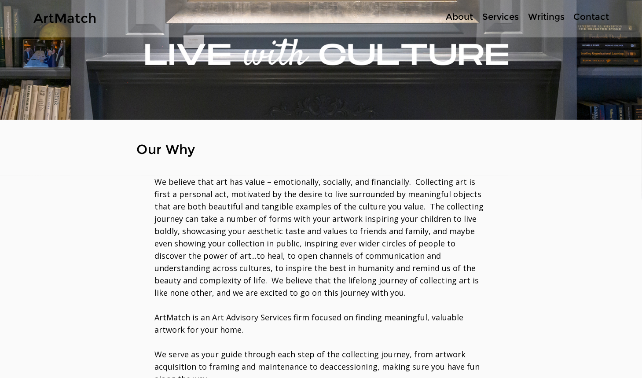
scroll to position [170, 0]
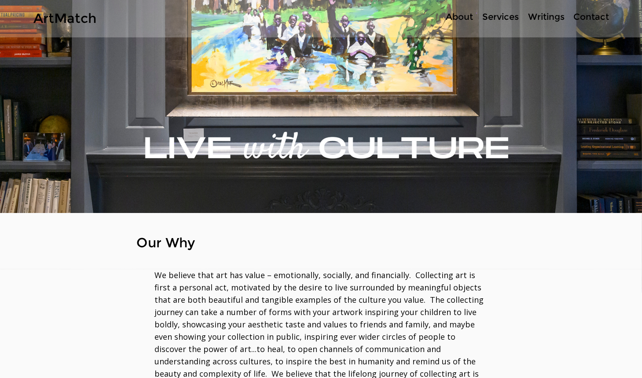
click at [460, 19] on p "About" at bounding box center [459, 17] width 36 height 13
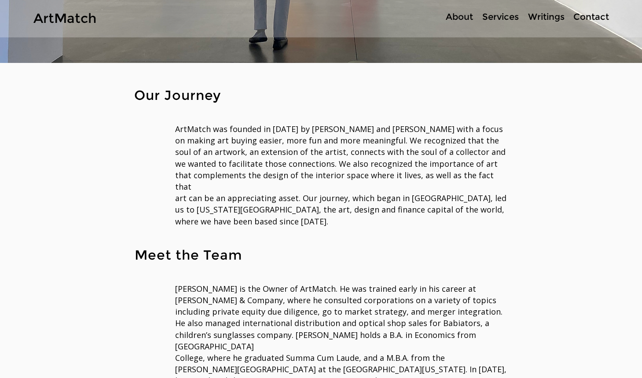
scroll to position [214, 0]
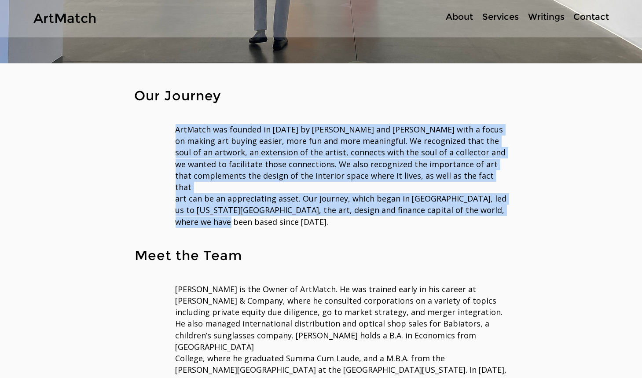
drag, startPoint x: 198, startPoint y: 211, endPoint x: 178, endPoint y: 128, distance: 85.2
click at [178, 128] on p "ArtMatch was founded in 2020 by Anthony and Olivia Roberts with a focus on maki…" at bounding box center [342, 176] width 332 height 104
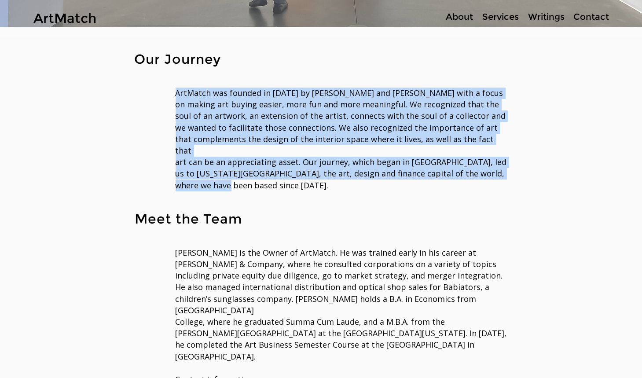
scroll to position [250, 0]
click at [228, 170] on p "ArtMatch was founded in 2020 by Anthony and Olivia Roberts with a focus on maki…" at bounding box center [342, 140] width 332 height 104
drag, startPoint x: 211, startPoint y: 178, endPoint x: 176, endPoint y: 94, distance: 91.1
click at [176, 94] on p "ArtMatch was founded in 2020 by Anthony and Olivia Roberts with a focus on maki…" at bounding box center [342, 140] width 332 height 104
copy span "ArtMatch was founded in 2020 by Anthony and Olivia Roberts with a focus on maki…"
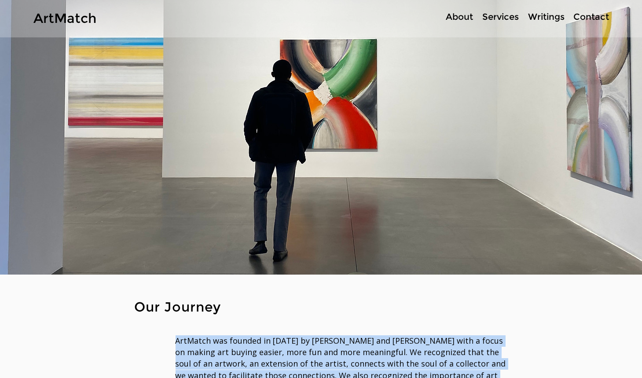
scroll to position [0, 0]
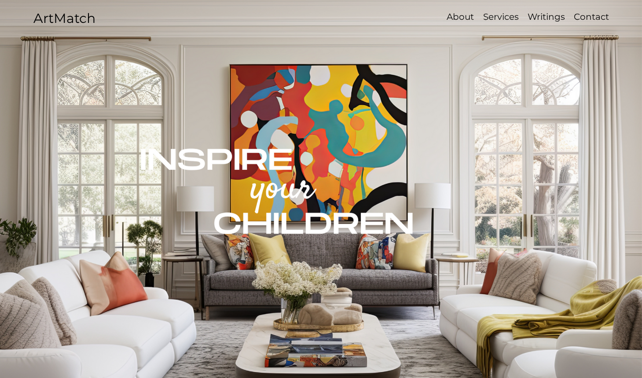
click at [458, 15] on p "About" at bounding box center [460, 17] width 36 height 13
